Goal: Task Accomplishment & Management: Manage account settings

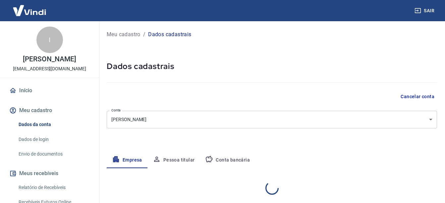
select select "TO"
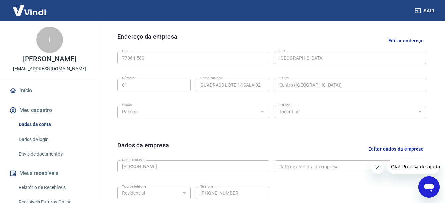
scroll to position [209, 0]
click at [390, 150] on button "Editar dados da empresa" at bounding box center [396, 149] width 61 height 17
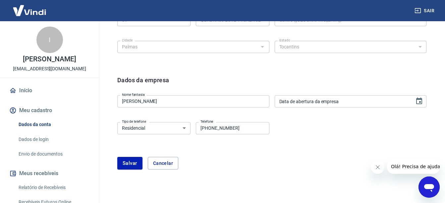
scroll to position [275, 0]
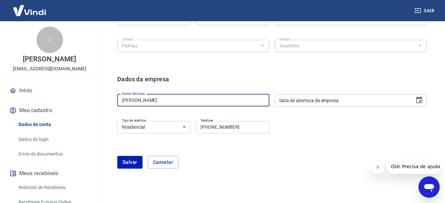
drag, startPoint x: 146, startPoint y: 97, endPoint x: 108, endPoint y: 98, distance: 38.1
click at [108, 98] on div "Editar razão social Razão social B. L. DE SOUSA IVACI Razão social CNPJ 36.954.…" at bounding box center [272, 46] width 330 height 281
type input "B"
type input "ESTAÇÃO DO SAPATO"
click at [149, 131] on select "Residencial Comercial" at bounding box center [153, 127] width 73 height 12
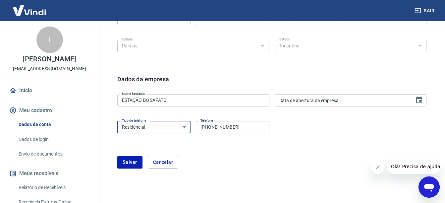
click at [117, 121] on select "Residencial Comercial" at bounding box center [153, 127] width 73 height 12
click at [158, 133] on select "Residencial Comercial" at bounding box center [153, 127] width 73 height 12
select select "business"
click at [117, 121] on select "Residencial Comercial" at bounding box center [153, 127] width 73 height 12
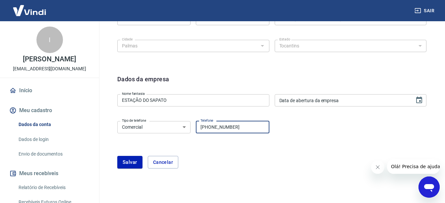
drag, startPoint x: 244, startPoint y: 126, endPoint x: 173, endPoint y: 128, distance: 70.6
click at [173, 128] on div "Tipo de telefone Residencial Comercial Tipo de telefone Telefone (63) 98457-000…" at bounding box center [193, 126] width 152 height 16
type input "(63) 98411-7953"
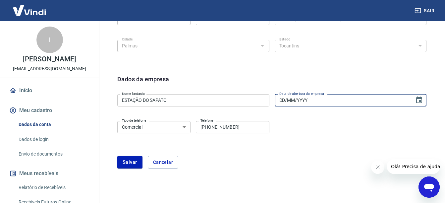
click at [313, 104] on input "DD/MM/YYYY" at bounding box center [343, 100] width 136 height 12
type input "30/03/2020"
click at [290, 61] on div "Endereço da empresa Editar endereço CEP 77064-580 CEP Rua Avenida Tocantins Rua…" at bounding box center [272, 15] width 320 height 108
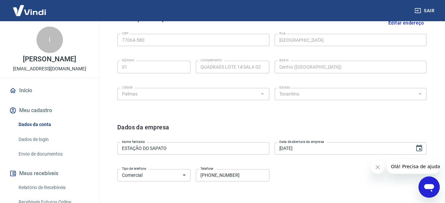
scroll to position [109, 0]
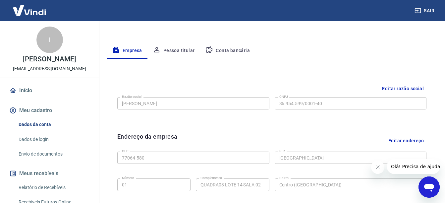
click at [392, 89] on button "Editar razão social" at bounding box center [403, 89] width 47 height 12
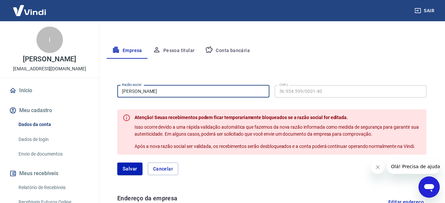
drag, startPoint x: 173, startPoint y: 94, endPoint x: 133, endPoint y: 95, distance: 40.1
click at [133, 95] on input "B. L. DE SOUSA IVACI" at bounding box center [193, 91] width 152 height 12
click at [160, 168] on button "Cancelar" at bounding box center [163, 168] width 30 height 13
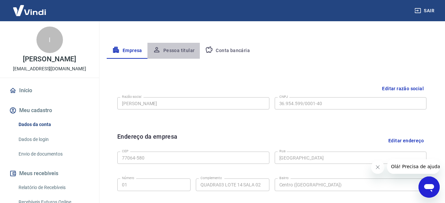
click at [180, 52] on button "Pessoa titular" at bounding box center [174, 51] width 53 height 16
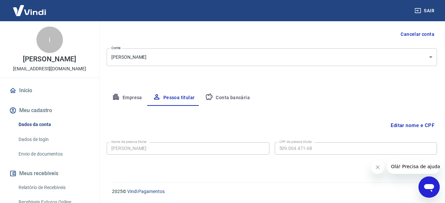
click at [413, 128] on button "Editar nome e CPF" at bounding box center [412, 125] width 49 height 13
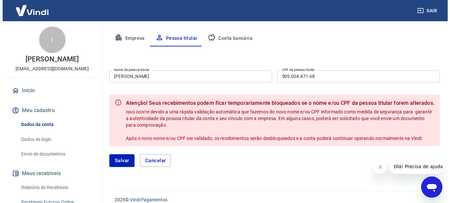
scroll to position [129, 0]
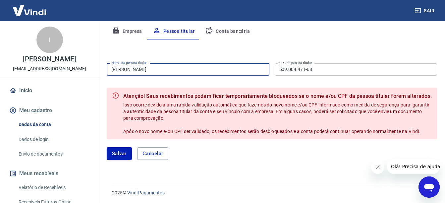
drag, startPoint x: 144, startPoint y: 67, endPoint x: 80, endPoint y: 67, distance: 63.6
type input "[PERSON_NAME]"
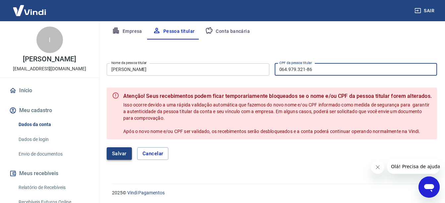
type input "064.979.321-86"
click at [122, 149] on button "Salvar" at bounding box center [119, 153] width 25 height 13
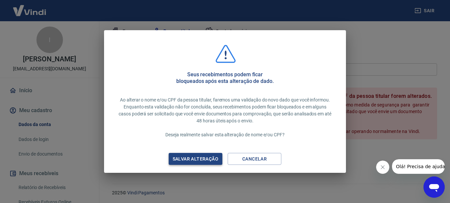
click at [209, 161] on div "Salvar alteração" at bounding box center [196, 159] width 62 height 8
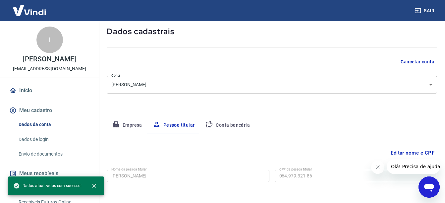
scroll to position [62, 0]
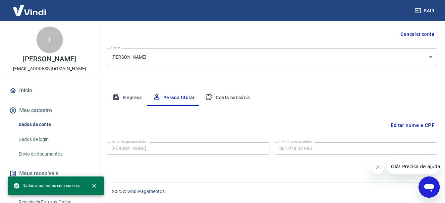
click at [118, 98] on icon "button" at bounding box center [116, 97] width 6 height 6
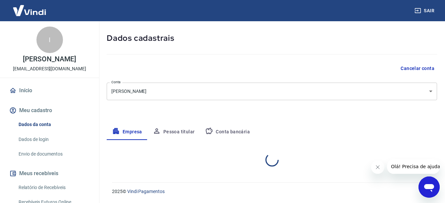
select select "TO"
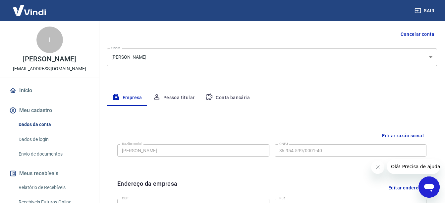
click at [417, 137] on button "Editar razão social" at bounding box center [403, 136] width 47 height 12
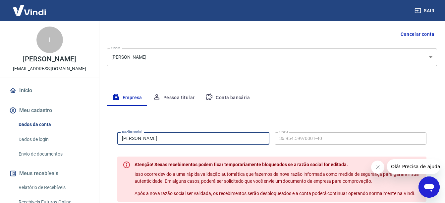
drag, startPoint x: 177, startPoint y: 139, endPoint x: 133, endPoint y: 138, distance: 44.4
click at [133, 138] on input "B. L. DE SOUSA IVACI" at bounding box center [193, 138] width 152 height 12
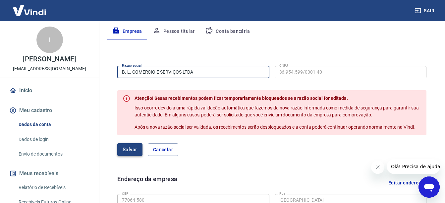
type input "B. L. COMERCIO E SERVIÇOS LTDA"
click at [139, 151] on button "Salvar" at bounding box center [129, 149] width 25 height 13
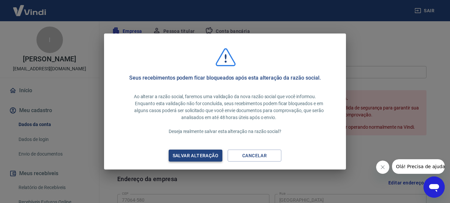
click at [191, 152] on div "Salvar alteração" at bounding box center [196, 155] width 62 height 8
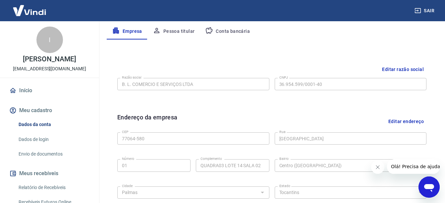
click at [234, 35] on button "Conta bancária" at bounding box center [227, 32] width 55 height 16
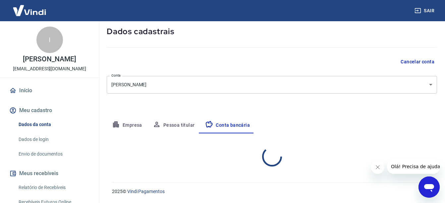
scroll to position [99, 0]
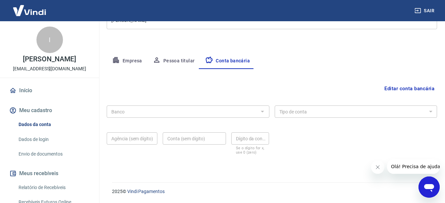
click at [169, 48] on div "Meu cadastro / Dados cadastrais Dados cadastrais Cancelar conta Conta B. L. DE …" at bounding box center [272, 48] width 346 height 252
click at [170, 65] on button "Pessoa titular" at bounding box center [174, 61] width 53 height 16
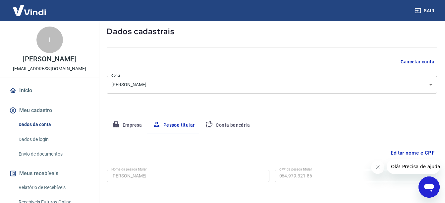
scroll to position [62, 0]
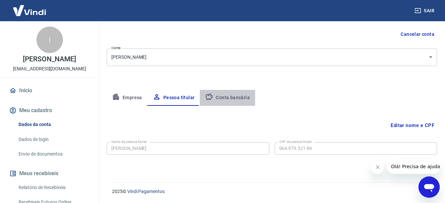
click at [218, 97] on button "Conta bancária" at bounding box center [227, 98] width 55 height 16
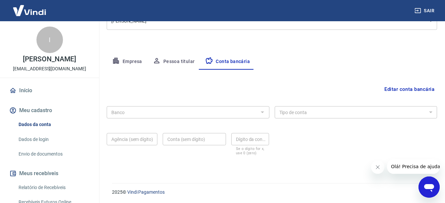
scroll to position [99, 0]
click at [412, 89] on button "Editar conta bancária" at bounding box center [409, 88] width 55 height 13
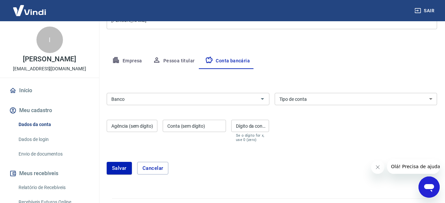
click at [176, 102] on input "Banco" at bounding box center [183, 99] width 148 height 8
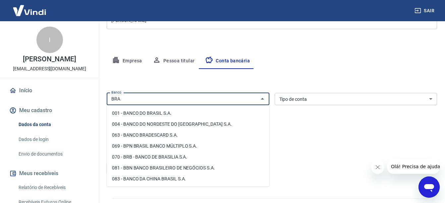
click at [173, 116] on li "001 - BANCO DO BRASIL S.A." at bounding box center [188, 113] width 163 height 11
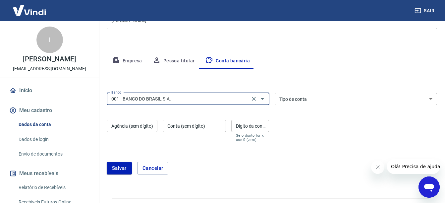
type input "001 - BANCO DO BRASIL S.A."
click at [318, 101] on select "Conta Corrente Conta Poupança" at bounding box center [356, 99] width 163 height 12
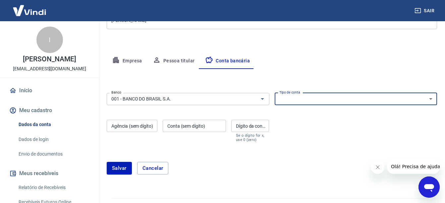
select select "1"
click at [275, 93] on select "Conta Corrente Conta Poupança" at bounding box center [356, 99] width 163 height 12
click at [135, 131] on input "Agência (sem dígito)" at bounding box center [132, 126] width 51 height 12
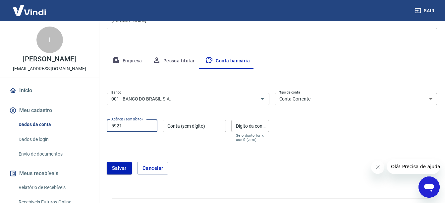
type input "5921"
click at [176, 123] on div "Conta (sem dígito) Conta (sem dígito)" at bounding box center [194, 131] width 63 height 22
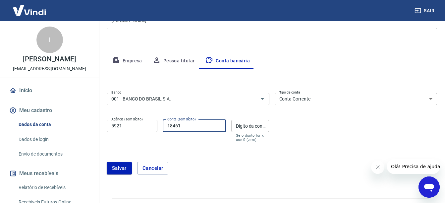
type input "18461"
click at [247, 126] on input "Dígito da conta" at bounding box center [250, 126] width 38 height 12
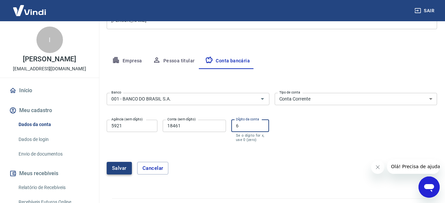
type input "6"
click at [113, 169] on button "Salvar" at bounding box center [119, 168] width 25 height 13
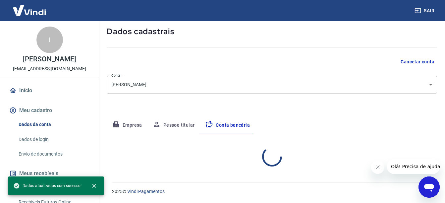
select select "1"
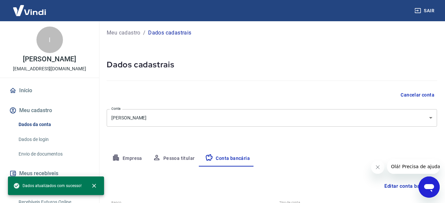
scroll to position [0, 0]
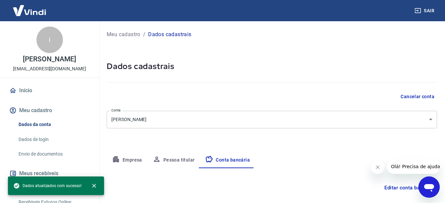
click at [32, 97] on link "Início" at bounding box center [49, 90] width 83 height 15
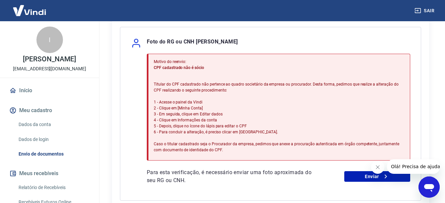
scroll to position [166, 0]
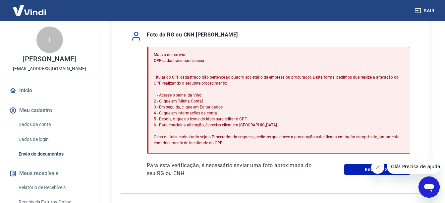
click at [29, 11] on img at bounding box center [29, 10] width 43 height 20
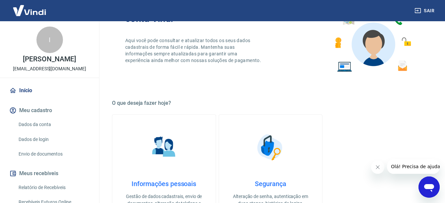
scroll to position [199, 0]
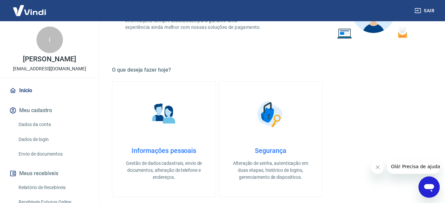
click at [264, 147] on h4 "Segurança" at bounding box center [271, 151] width 82 height 8
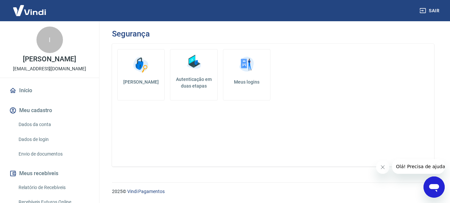
click at [26, 14] on img at bounding box center [29, 10] width 43 height 20
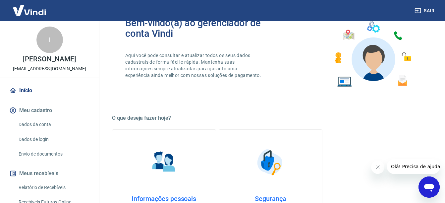
scroll to position [166, 0]
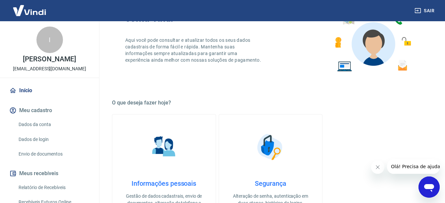
click at [156, 181] on h4 "Informações pessoais" at bounding box center [164, 183] width 82 height 8
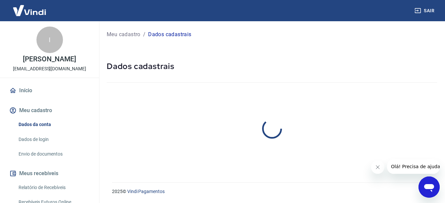
select select "TO"
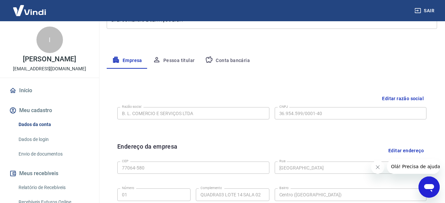
click at [177, 61] on button "Pessoa titular" at bounding box center [174, 61] width 53 height 16
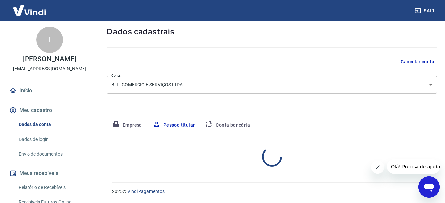
scroll to position [62, 0]
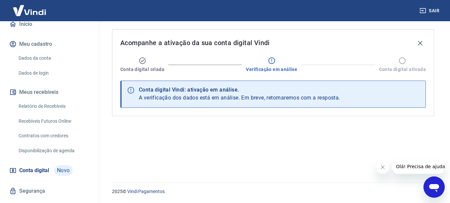
scroll to position [89, 0]
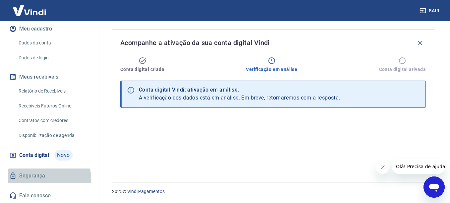
click at [49, 178] on link "Segurança" at bounding box center [49, 175] width 83 height 15
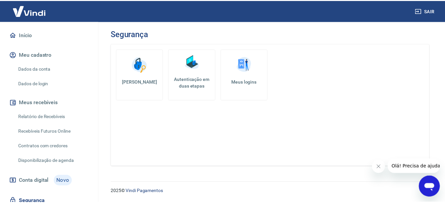
scroll to position [55, 0]
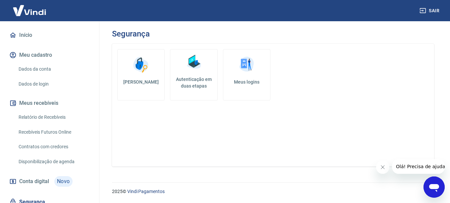
click at [34, 74] on link "Dados da conta" at bounding box center [53, 69] width 75 height 14
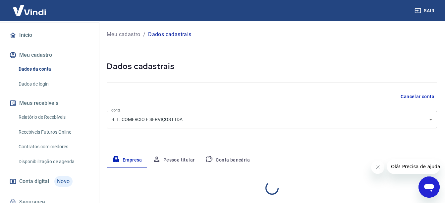
select select "TO"
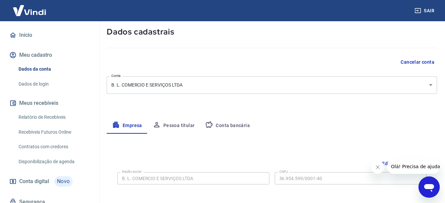
scroll to position [99, 0]
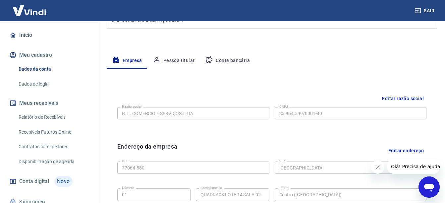
click at [49, 91] on link "Dados de login" at bounding box center [53, 84] width 75 height 14
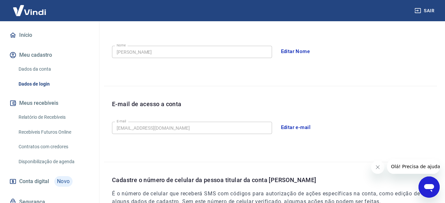
scroll to position [99, 0]
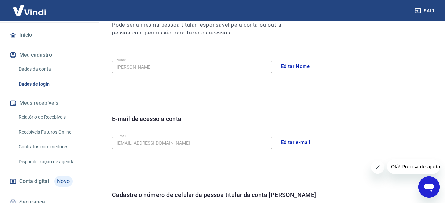
click at [292, 68] on button "Editar Nome" at bounding box center [295, 66] width 36 height 14
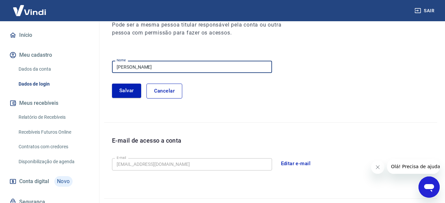
drag, startPoint x: 190, startPoint y: 63, endPoint x: 43, endPoint y: 63, distance: 146.5
click at [43, 63] on div "Sair I IVACI RODRIGUES DE SOUSA estacaodosapatotaquaralto0@gmail.com Início Meu…" at bounding box center [222, 2] width 445 height 203
type input "[PERSON_NAME]"
click at [127, 87] on button "Salvar" at bounding box center [126, 91] width 29 height 14
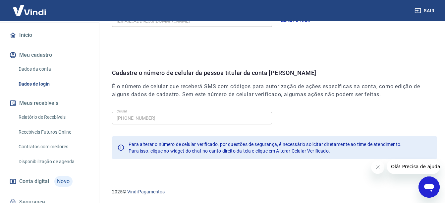
scroll to position [222, 0]
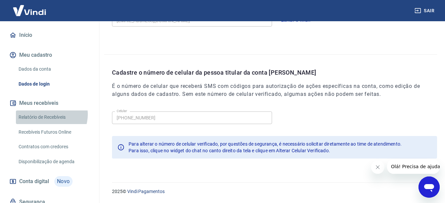
click at [49, 121] on link "Relatório de Recebíveis" at bounding box center [53, 117] width 75 height 14
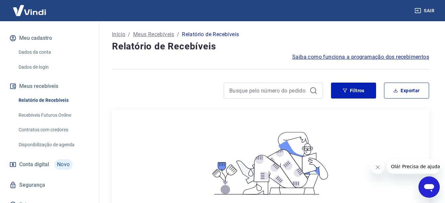
scroll to position [89, 0]
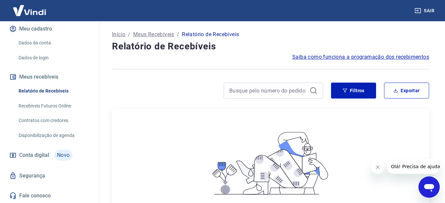
click at [55, 108] on link "Recebíveis Futuros Online" at bounding box center [53, 106] width 75 height 14
click at [34, 192] on link "Fale conosco" at bounding box center [49, 195] width 83 height 15
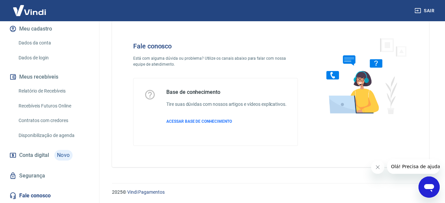
scroll to position [21, 0]
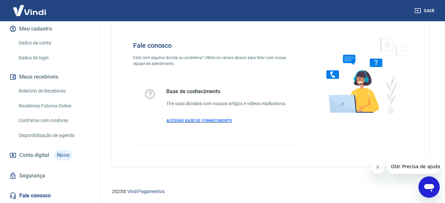
click at [221, 118] on p "ACESSAR BASE DE CONHECIMENTO" at bounding box center [226, 121] width 120 height 6
click at [221, 119] on span "ACESSAR BASE DE CONHECIMENTO" at bounding box center [199, 120] width 66 height 5
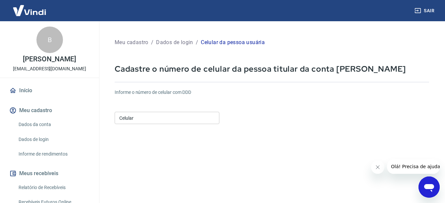
click at [182, 126] on form "Informe o número de celular com DDD Celular Celular Continuar Cancelar" at bounding box center [272, 181] width 315 height 194
click at [167, 119] on input "Celular" at bounding box center [167, 118] width 105 height 12
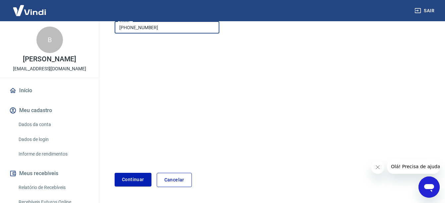
scroll to position [111, 0]
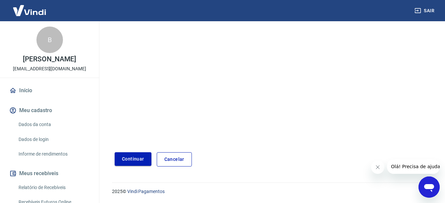
type input "(63) 98411-7953"
click at [137, 160] on button "Continuar" at bounding box center [133, 159] width 37 height 14
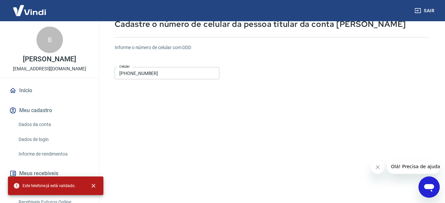
scroll to position [12, 0]
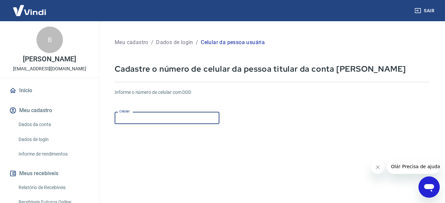
click at [187, 114] on input "Celular" at bounding box center [167, 118] width 105 height 12
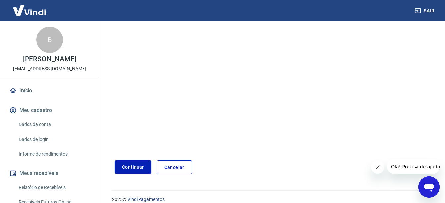
scroll to position [111, 0]
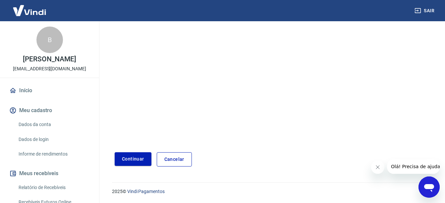
type input "[PHONE_NUMBER]"
click at [145, 161] on button "Continuar" at bounding box center [133, 159] width 37 height 14
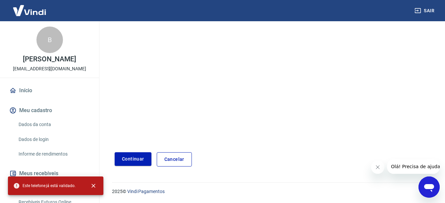
click at [145, 161] on button "Continuar" at bounding box center [133, 159] width 37 height 14
click at [179, 158] on link "Cancelar" at bounding box center [174, 159] width 35 height 14
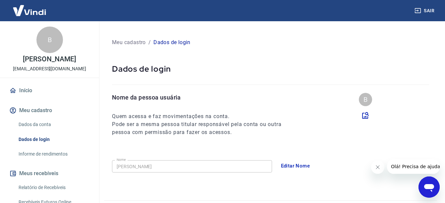
click at [42, 98] on link "Início" at bounding box center [49, 90] width 83 height 15
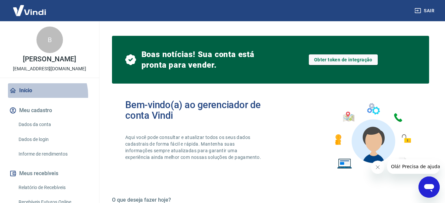
click at [42, 98] on link "Início" at bounding box center [49, 90] width 83 height 15
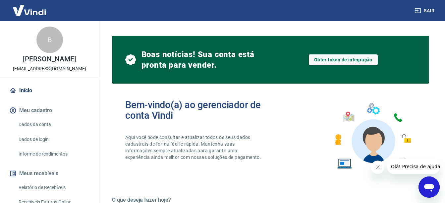
click at [42, 7] on img at bounding box center [29, 10] width 43 height 20
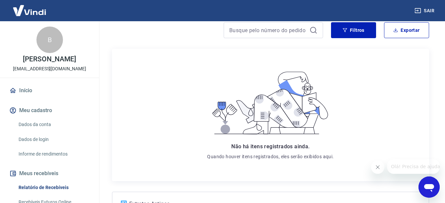
scroll to position [33, 0]
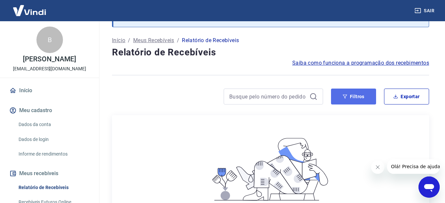
click at [357, 98] on button "Filtros" at bounding box center [353, 97] width 45 height 16
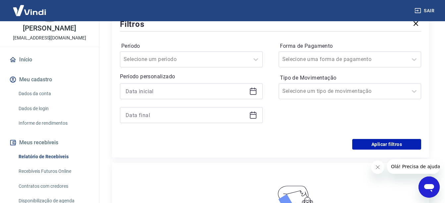
scroll to position [0, 0]
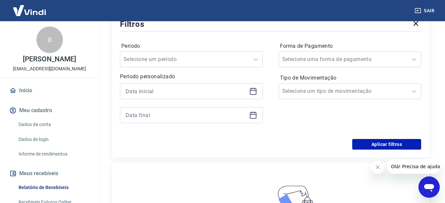
click at [318, 144] on div "Aplicar filtros" at bounding box center [270, 144] width 301 height 11
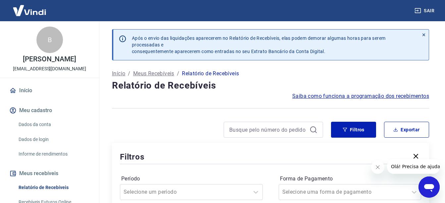
click at [423, 34] on icon at bounding box center [424, 34] width 5 height 5
